Goal: Transaction & Acquisition: Book appointment/travel/reservation

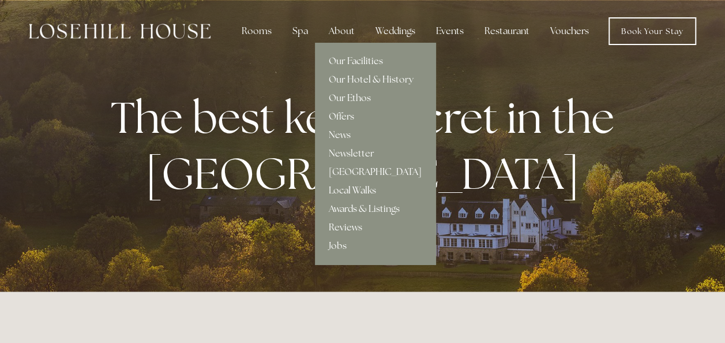
click at [372, 190] on link "Local Walks" at bounding box center [375, 190] width 121 height 18
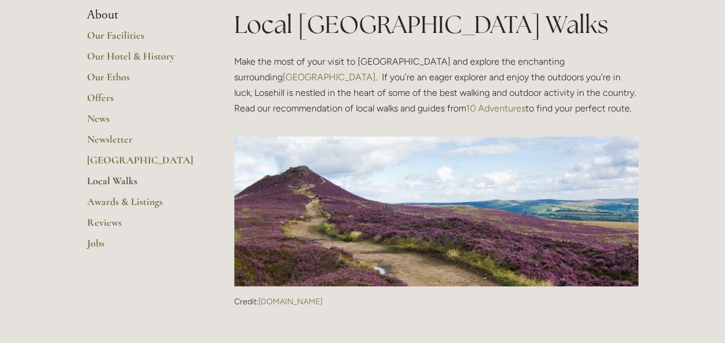
scroll to position [152, 0]
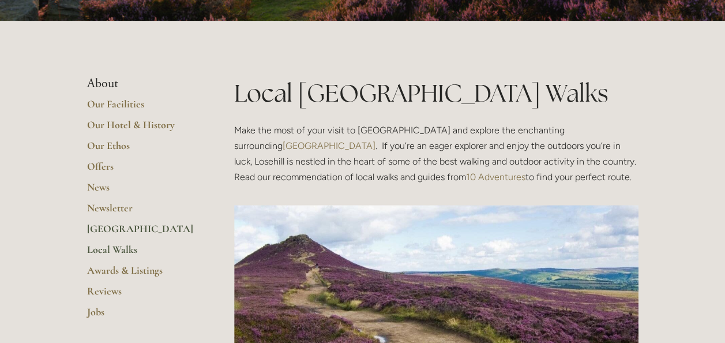
click at [128, 227] on link "[GEOGRAPHIC_DATA]" at bounding box center [142, 232] width 110 height 21
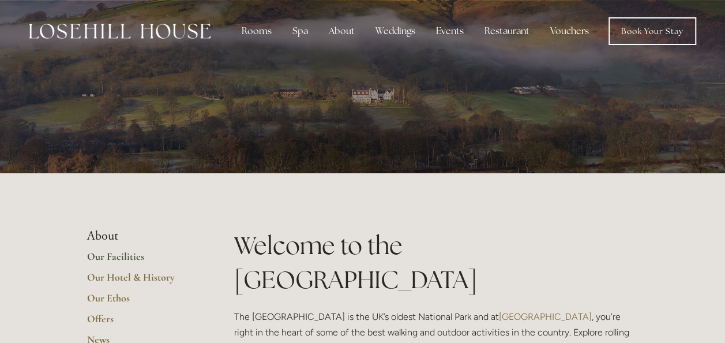
click at [121, 260] on link "Our Facilities" at bounding box center [142, 260] width 110 height 21
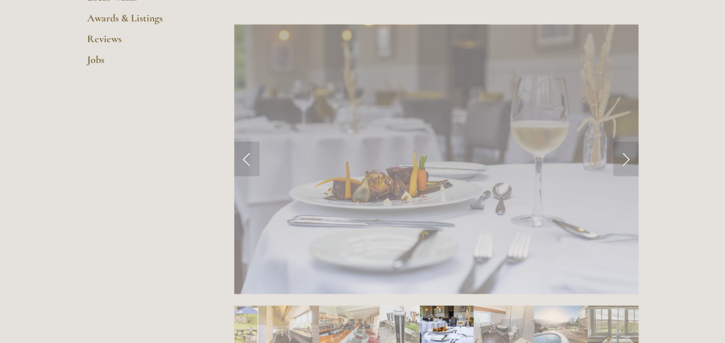
scroll to position [459, 0]
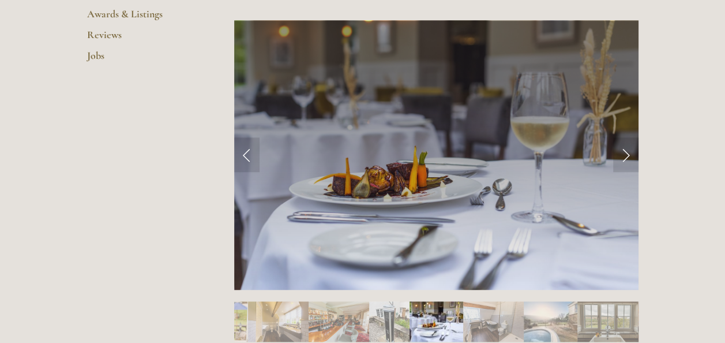
click at [484, 320] on img "Slide 7" at bounding box center [493, 321] width 61 height 40
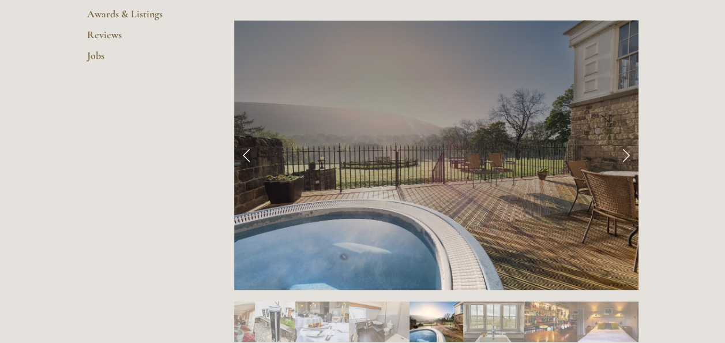
click at [538, 330] on img "Slide 10" at bounding box center [551, 321] width 54 height 40
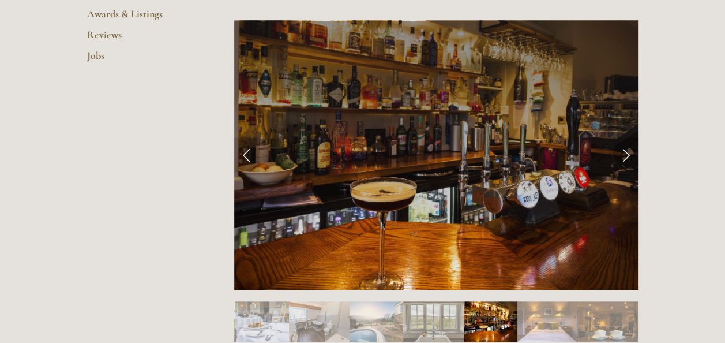
click at [627, 159] on link "Next Slide" at bounding box center [625, 154] width 25 height 35
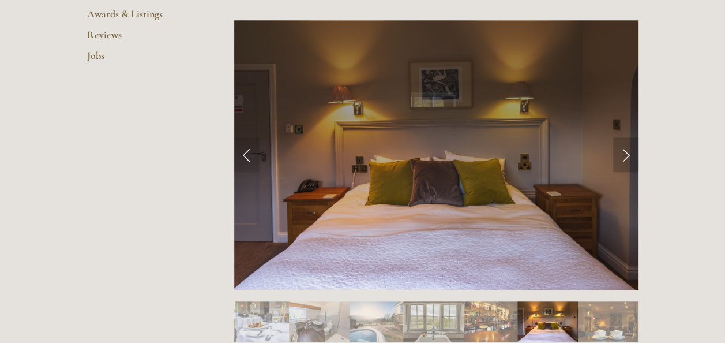
click at [627, 159] on link "Next Slide" at bounding box center [625, 154] width 25 height 35
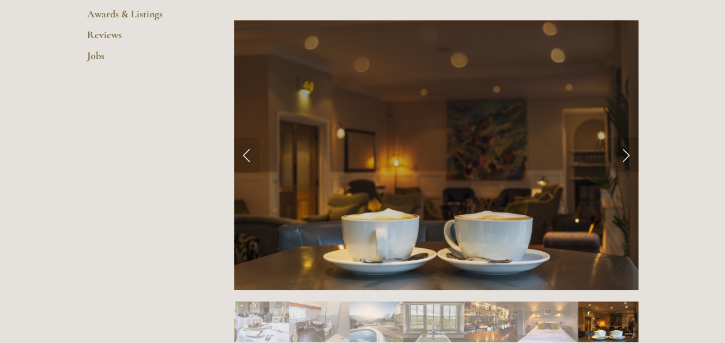
click at [627, 159] on link "Next Slide" at bounding box center [625, 154] width 25 height 35
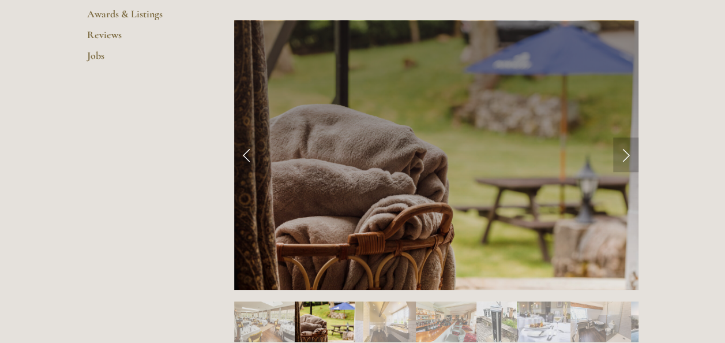
click at [627, 151] on link "Next Slide" at bounding box center [625, 154] width 25 height 35
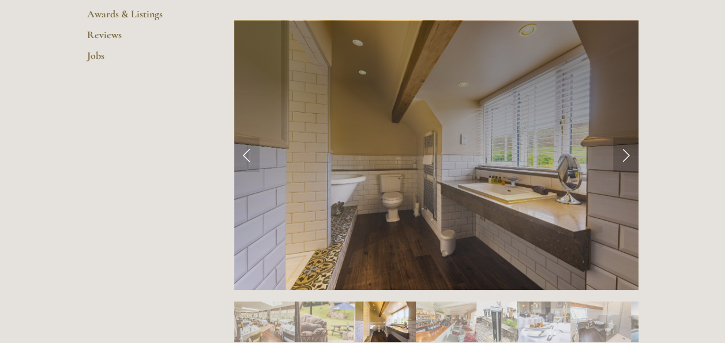
click at [627, 151] on link "Next Slide" at bounding box center [625, 154] width 25 height 35
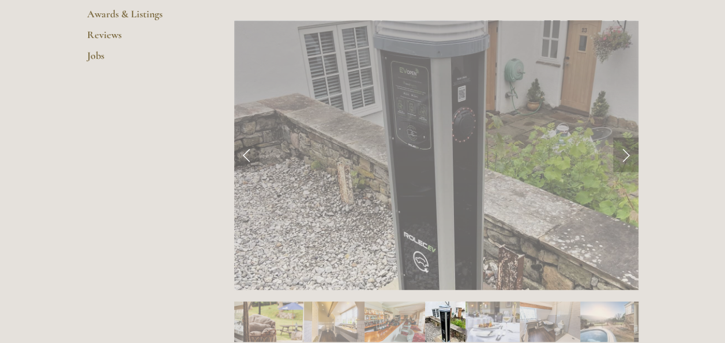
click at [627, 151] on link "Next Slide" at bounding box center [625, 154] width 25 height 35
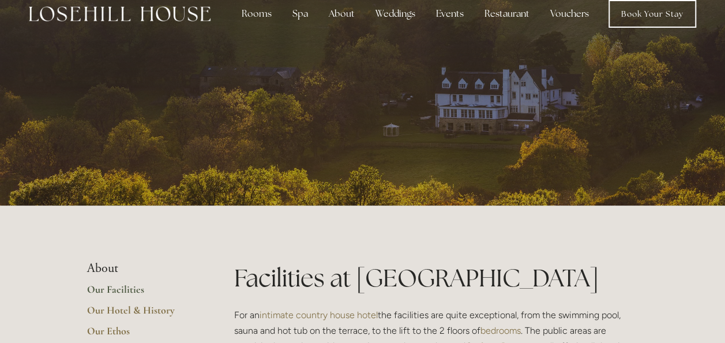
scroll to position [0, 0]
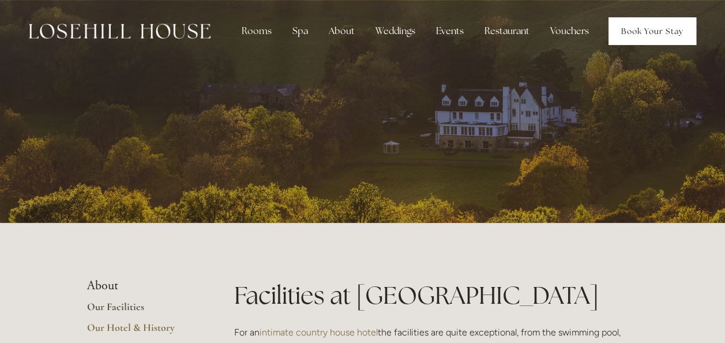
click at [657, 34] on link "Book Your Stay" at bounding box center [653, 31] width 88 height 28
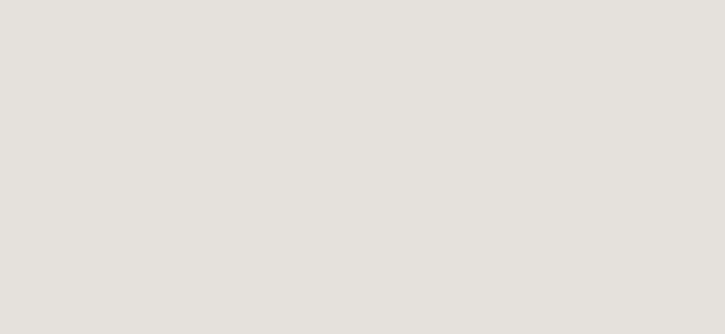
scroll to position [324, 0]
